Goal: Task Accomplishment & Management: Complete application form

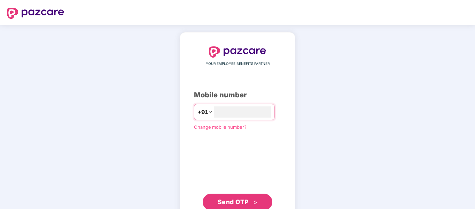
type input "**********"
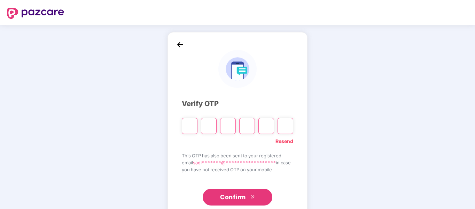
type input "*"
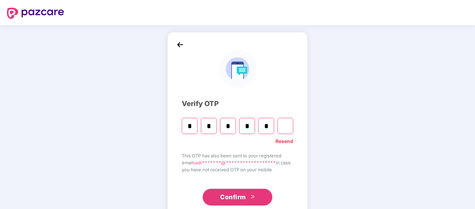
type input "*"
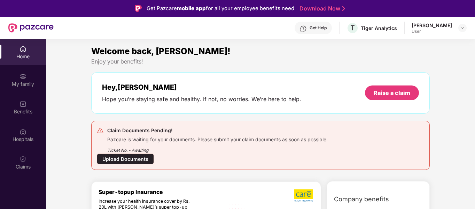
click at [115, 161] on div "Upload Documents" at bounding box center [125, 158] width 57 height 11
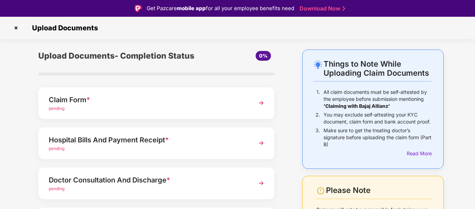
click at [90, 100] on span "*" at bounding box center [88, 99] width 4 height 8
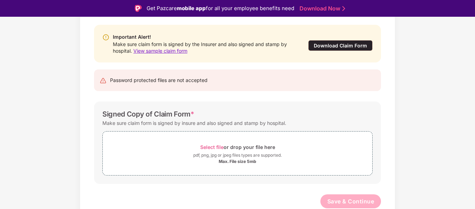
scroll to position [67, 0]
click at [224, 144] on div "Select file or drop your file here" at bounding box center [237, 146] width 75 height 9
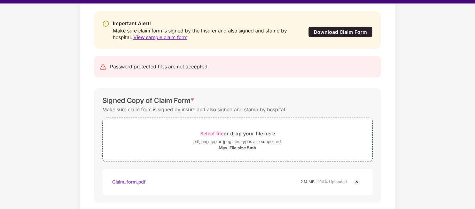
scroll to position [17, 0]
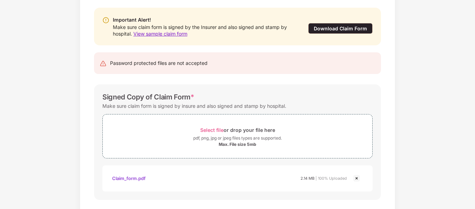
click at [454, 115] on div "Documents List > Claim Form Claim Form Important Alert! Make sure claim form is…" at bounding box center [237, 104] width 475 height 276
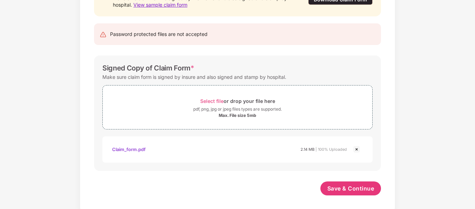
scroll to position [100, 0]
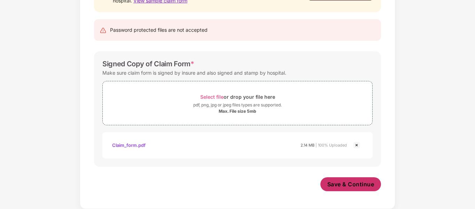
click at [366, 183] on span "Save & Continue" at bounding box center [351, 184] width 47 height 8
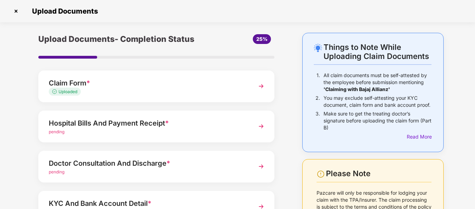
click at [121, 127] on div "Hospital Bills And Payment Receipt *" at bounding box center [147, 122] width 197 height 11
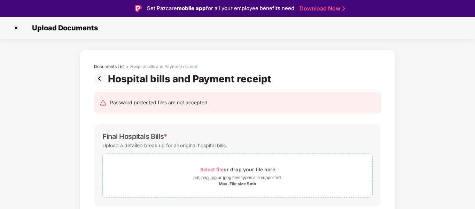
click at [252, 178] on div "pdf, png, jpg or jpeg files types are supported." at bounding box center [237, 177] width 88 height 7
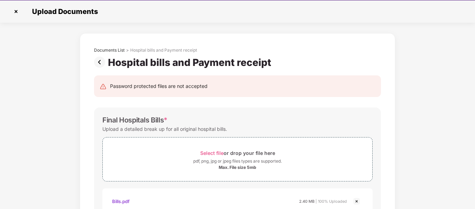
scroll to position [17, 0]
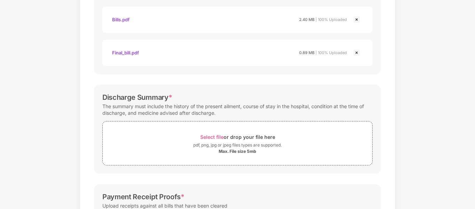
scroll to position [195, 0]
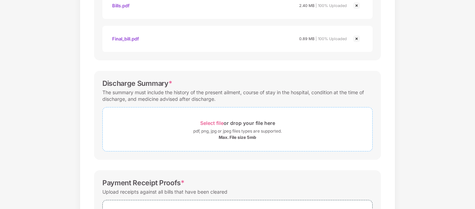
click at [225, 131] on div "pdf, png, jpg or jpeg files types are supported." at bounding box center [237, 131] width 88 height 7
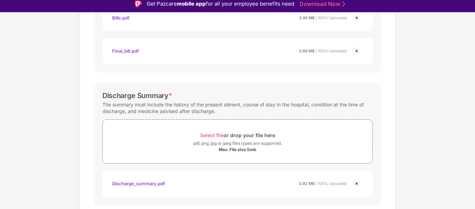
scroll to position [0, 0]
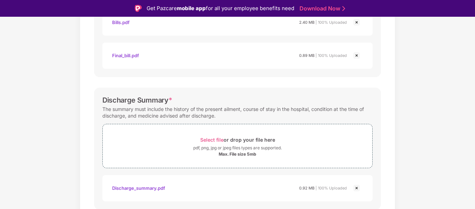
click at [449, 105] on div "Documents List > Hospital bills and Payment receipt Hospital bills and Payment …" at bounding box center [237, 99] width 475 height 490
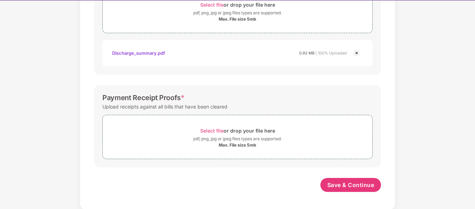
scroll to position [314, 0]
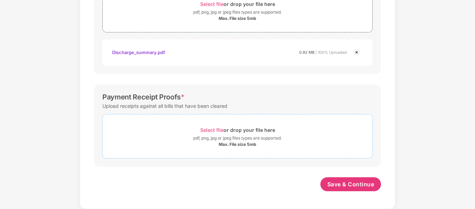
click at [218, 141] on div "pdf, png, jpg or jpeg files types are supported." at bounding box center [237, 137] width 88 height 7
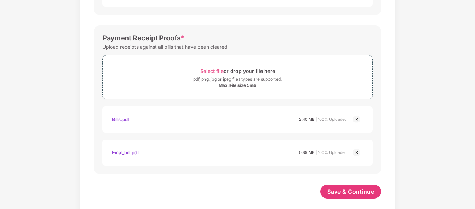
scroll to position [380, 0]
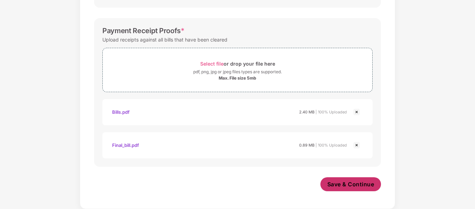
click at [350, 189] on button "Save & Continue" at bounding box center [351, 184] width 61 height 14
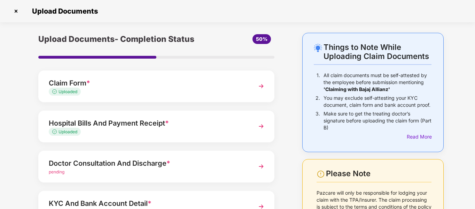
click at [111, 169] on div "pending" at bounding box center [147, 172] width 197 height 7
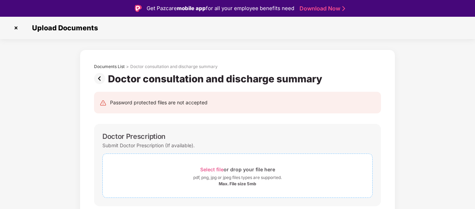
click at [217, 169] on span "Select file" at bounding box center [211, 169] width 23 height 6
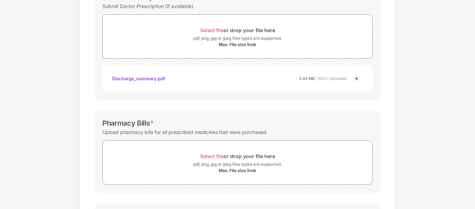
scroll to position [108, 0]
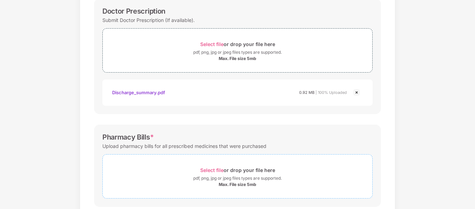
click at [213, 166] on div "Select file or drop your file here" at bounding box center [237, 169] width 75 height 9
click at [432, 152] on div "Documents List > Doctor consultation and discharge summary Doctor consultation …" at bounding box center [237, 156] width 475 height 464
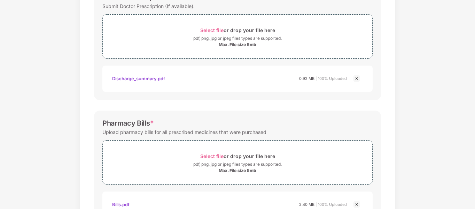
scroll to position [276, 0]
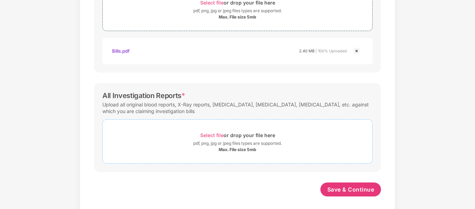
click at [225, 131] on div "Select file or drop your file here" at bounding box center [237, 134] width 75 height 9
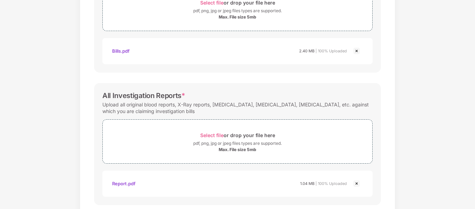
click at [416, 138] on div "Documents List > Doctor consultation and discharge summary Doctor consultation …" at bounding box center [237, 2] width 475 height 490
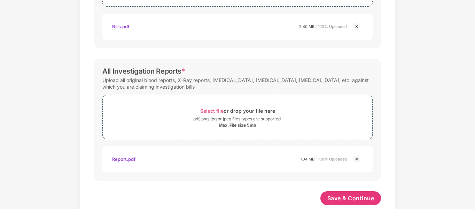
scroll to position [314, 0]
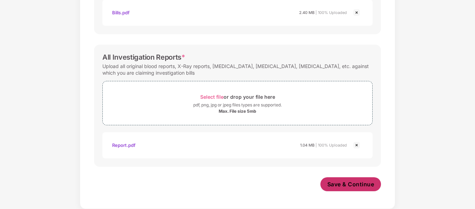
click at [348, 187] on span "Save & Continue" at bounding box center [351, 184] width 47 height 8
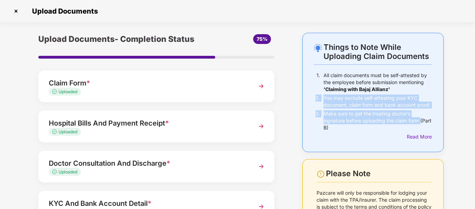
drag, startPoint x: 474, startPoint y: 92, endPoint x: 476, endPoint y: 121, distance: 29.0
click at [475, 121] on html "Get Pazcare mobile app for all your employee benefits need Download Now Upload …" at bounding box center [237, 87] width 475 height 209
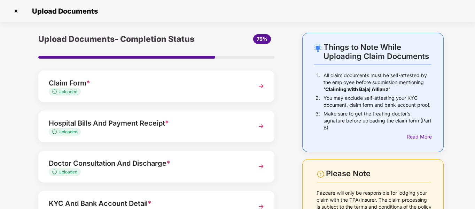
click at [462, 127] on div "Things to Note While Uploading Claim Documents 1. All claim documents must be s…" at bounding box center [237, 170] width 475 height 275
click at [426, 136] on div "Read More" at bounding box center [419, 137] width 25 height 8
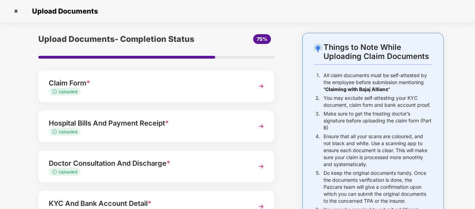
click at [457, 117] on div "Things to Note While Uploading Claim Documents 1. All claim documents must be s…" at bounding box center [237, 206] width 475 height 346
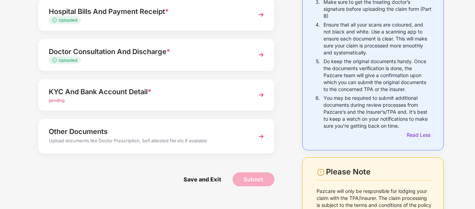
scroll to position [139, 0]
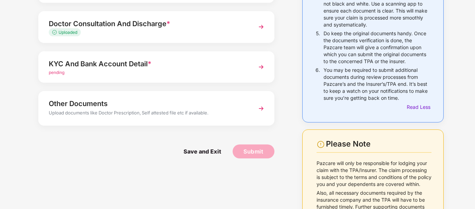
click at [174, 67] on div "KYC And Bank Account Detail *" at bounding box center [147, 63] width 197 height 11
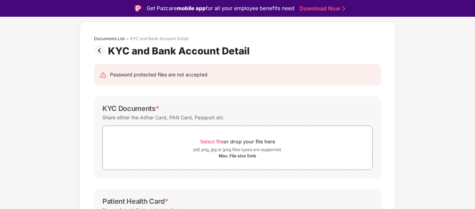
scroll to position [17, 0]
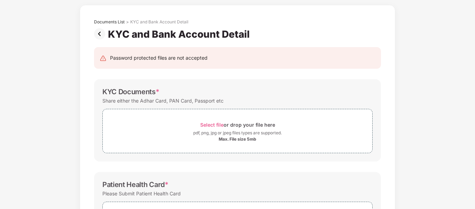
click at [444, 156] on div "Documents List > KYC and Bank Account Detail KYC and Bank Account Detail Passwo…" at bounding box center [237, 197] width 475 height 384
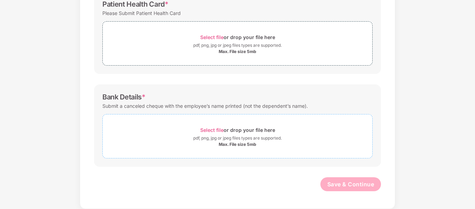
click at [211, 130] on span "Select file" at bounding box center [211, 130] width 23 height 6
click at [391, 122] on div "Documents List > KYC and Bank Account Detail KYC and Bank Account Detail Passwo…" at bounding box center [238, 17] width 316 height 384
click at [416, 125] on div "Documents List > KYC and Bank Account Detail KYC and Bank Account Detail Passwo…" at bounding box center [237, 17] width 475 height 384
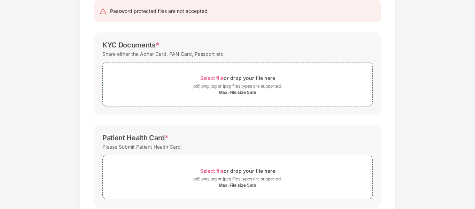
scroll to position [69, 0]
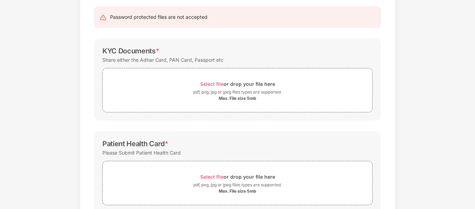
click at [430, 83] on div "Documents List > KYC and Bank Account Detail KYC and Bank Account Detail Passwo…" at bounding box center [237, 156] width 475 height 384
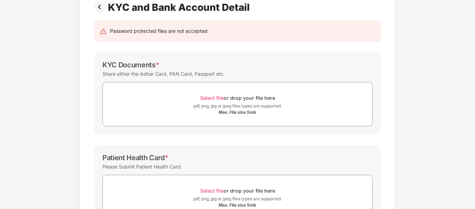
scroll to position [27, 0]
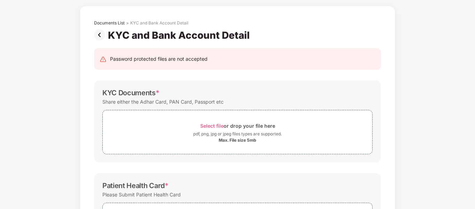
click at [104, 33] on img at bounding box center [101, 34] width 14 height 11
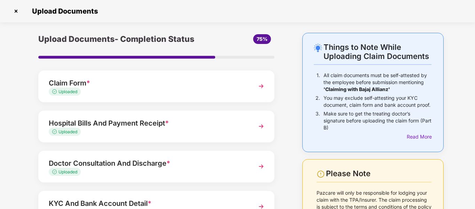
click at [0, 86] on div "Things to Note While Uploading Claim Documents 1. All claim documents must be s…" at bounding box center [237, 170] width 475 height 275
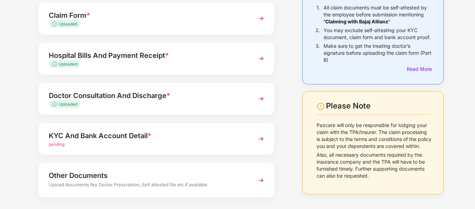
scroll to position [99, 0]
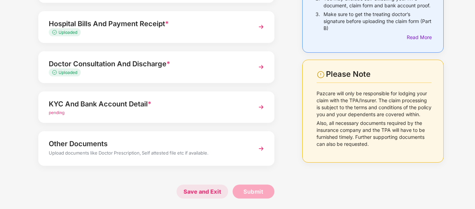
click at [195, 186] on span "Save and Exit" at bounding box center [203, 191] width 52 height 14
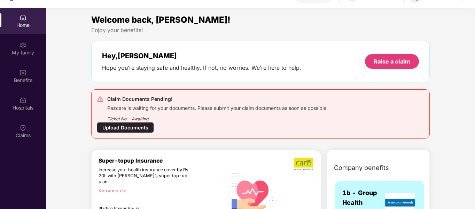
scroll to position [39, 0]
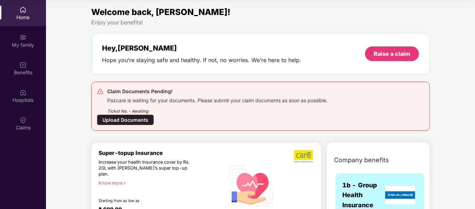
click at [17, 10] on div "Home" at bounding box center [23, 13] width 46 height 26
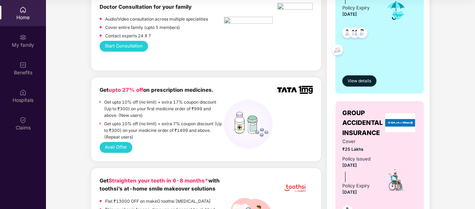
scroll to position [251, 0]
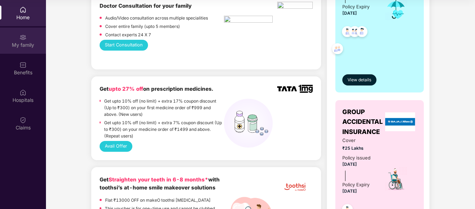
click at [28, 44] on div "My family" at bounding box center [23, 44] width 46 height 7
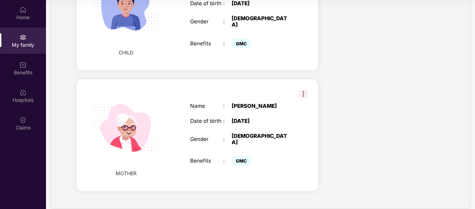
scroll to position [445, 0]
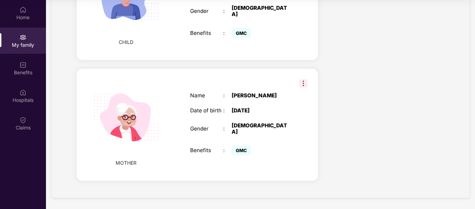
click at [308, 83] on div "MOTHER Name : Shaik Meherun Date of birth : 01 Jan 1962 Gender : FEMALE Benefit…" at bounding box center [197, 125] width 241 height 112
click at [300, 84] on img at bounding box center [303, 83] width 8 height 8
click at [270, 109] on div "Name : Shaik Meherun Date of birth : 01 Jan 1962 Gender : FEMALE Benefits : GMC" at bounding box center [240, 125] width 114 height 82
click at [190, 118] on div "Name : Shaik Meherun Date of birth : 01 Jan 1962 Gender : FEMALE Benefits : GMC" at bounding box center [240, 125] width 114 height 82
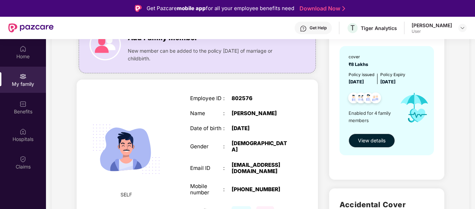
scroll to position [56, 0]
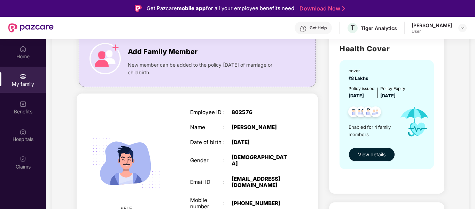
click at [358, 152] on span "View details" at bounding box center [372, 155] width 28 height 8
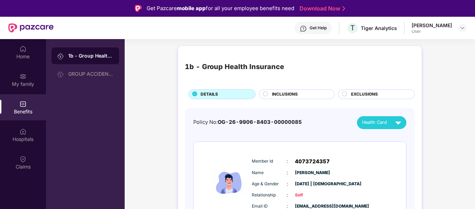
drag, startPoint x: 474, startPoint y: 110, endPoint x: 476, endPoint y: 119, distance: 8.9
click at [475, 119] on html "Get Pazcare mobile app for all your employee benefits need Download Now Get Hel…" at bounding box center [237, 104] width 475 height 209
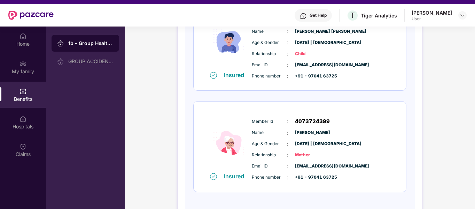
scroll to position [14, 0]
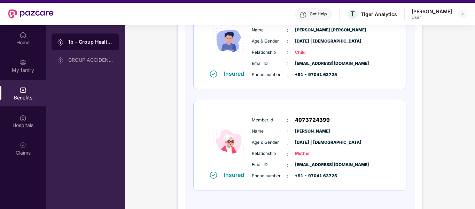
click at [275, 134] on span "Name" at bounding box center [269, 131] width 35 height 7
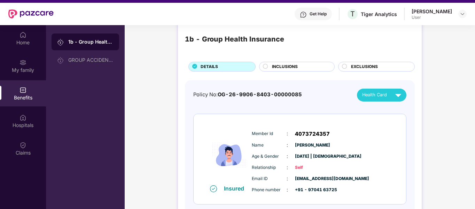
scroll to position [10, 0]
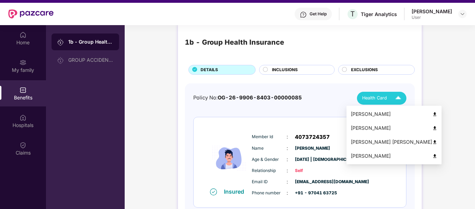
click at [397, 102] on img at bounding box center [398, 98] width 12 height 12
click at [432, 155] on img at bounding box center [434, 155] width 5 height 5
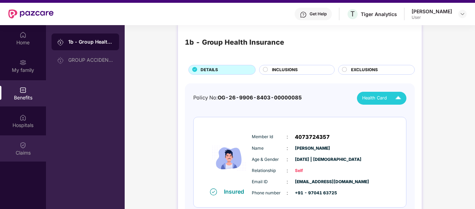
click at [22, 139] on div "Claims" at bounding box center [23, 148] width 46 height 26
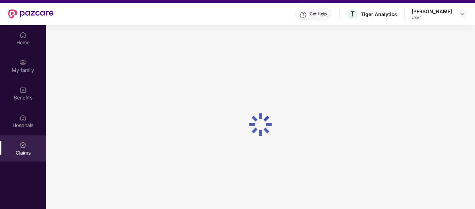
scroll to position [0, 0]
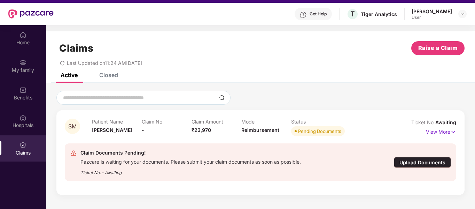
click at [407, 160] on div "Upload Documents" at bounding box center [422, 162] width 57 height 11
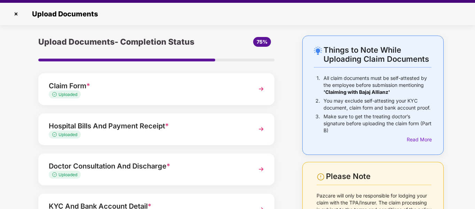
click at [460, 130] on div "Things to Note While Uploading Claim Documents 1. All claim documents must be s…" at bounding box center [237, 173] width 475 height 275
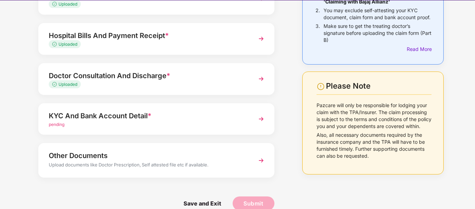
scroll to position [99, 0]
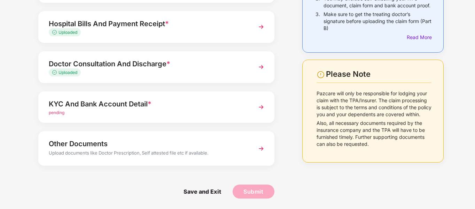
click at [210, 110] on div "pending" at bounding box center [147, 112] width 197 height 7
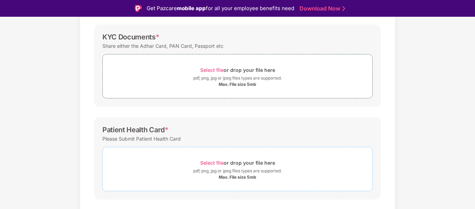
click at [209, 161] on span "Select file" at bounding box center [211, 163] width 23 height 6
click at [51, 118] on div "Documents List > KYC and Bank Account Detail KYC and Bank Account Detail Passwo…" at bounding box center [237, 158] width 475 height 417
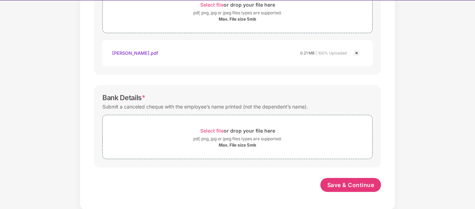
scroll to position [241, 0]
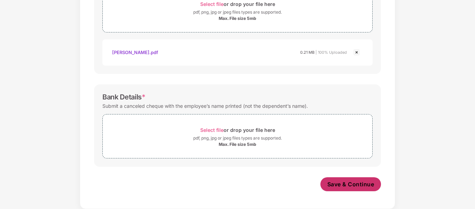
click at [328, 180] on span "Save & Continue" at bounding box center [351, 184] width 47 height 8
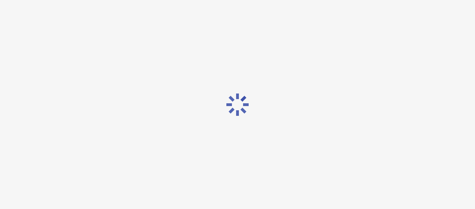
scroll to position [0, 0]
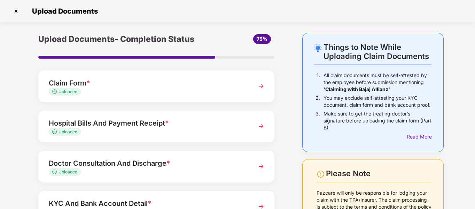
click at [0, 163] on div "Things to Note While Uploading Claim Documents 1. All claim documents must be s…" at bounding box center [237, 170] width 475 height 275
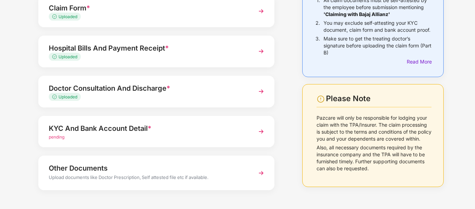
scroll to position [99, 0]
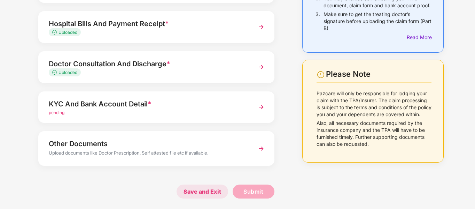
click at [195, 186] on span "Save and Exit" at bounding box center [203, 191] width 52 height 14
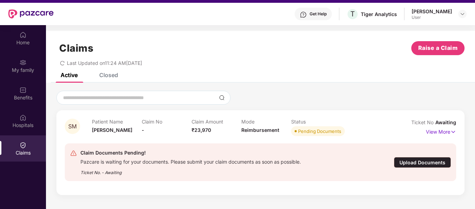
click at [444, 15] on div "User" at bounding box center [432, 18] width 40 height 6
click at [466, 15] on div at bounding box center [463, 14] width 8 height 8
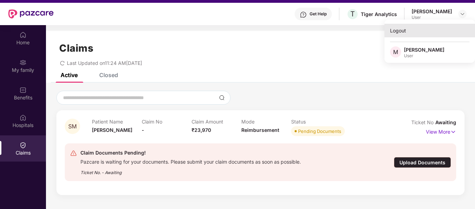
click at [401, 30] on div "Logout" at bounding box center [430, 31] width 91 height 14
